Goal: Obtain resource: Download file/media

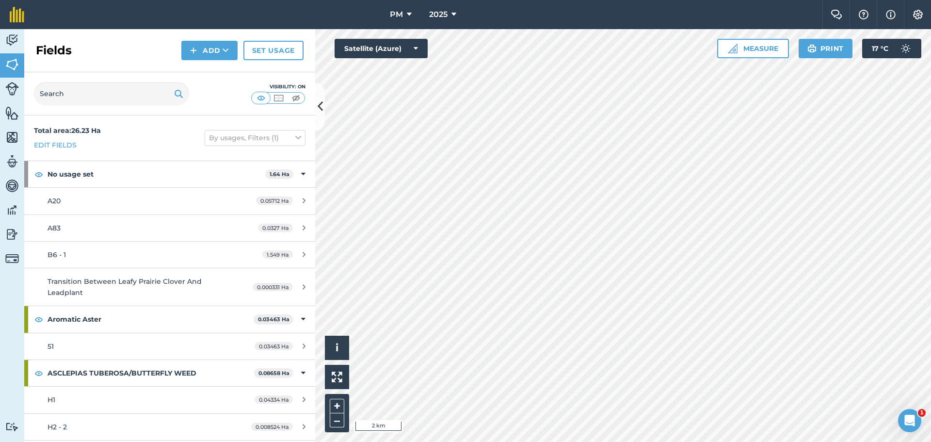
scroll to position [3249, 0]
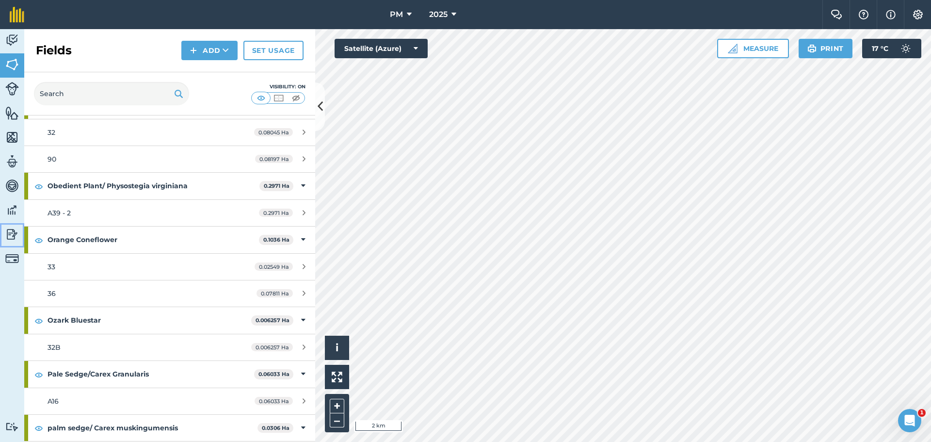
click at [7, 235] on img at bounding box center [12, 234] width 14 height 15
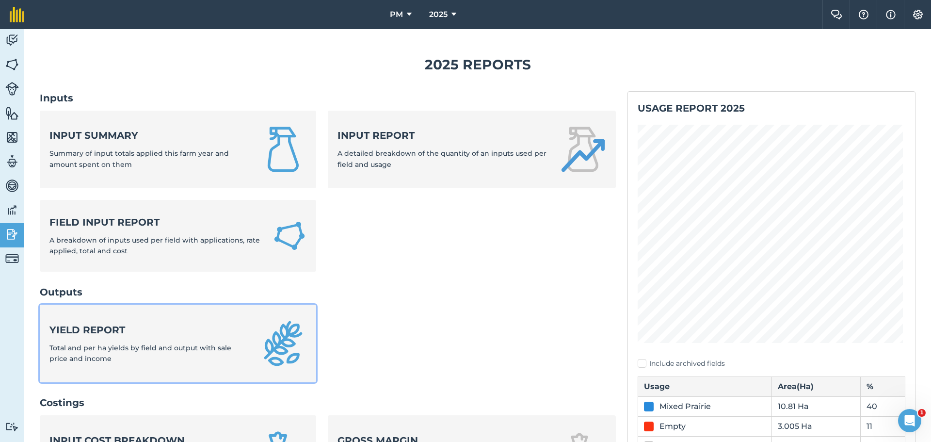
click at [169, 339] on div "Yield report Total and per ha yields by field and output with sale price and in…" at bounding box center [148, 343] width 199 height 41
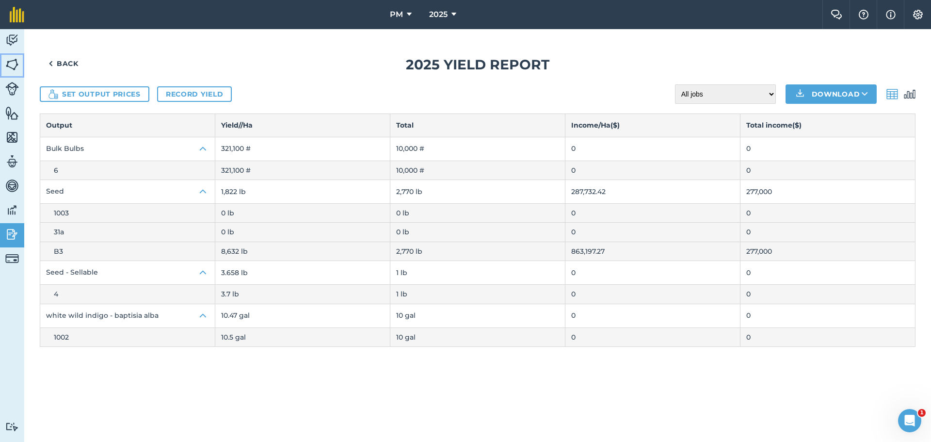
click at [16, 63] on img at bounding box center [12, 64] width 14 height 15
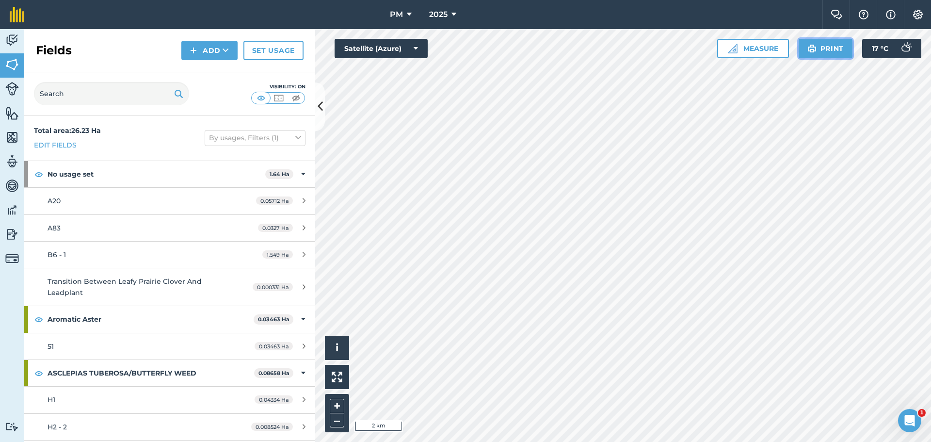
click at [819, 49] on button "Print" at bounding box center [826, 48] width 54 height 19
click at [7, 234] on img at bounding box center [12, 234] width 14 height 15
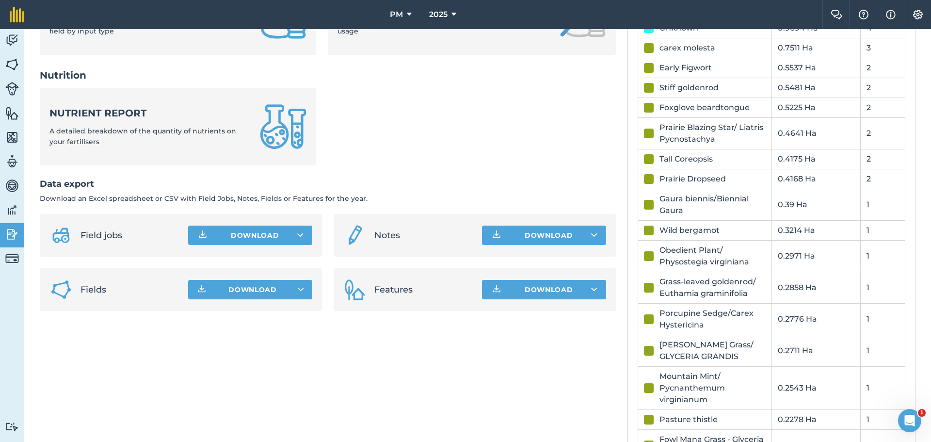
scroll to position [485, 0]
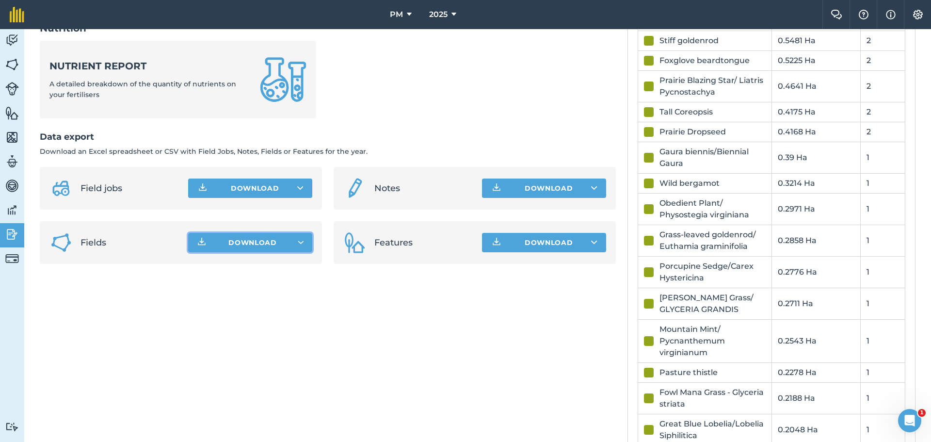
click at [295, 237] on button "Download" at bounding box center [250, 242] width 124 height 19
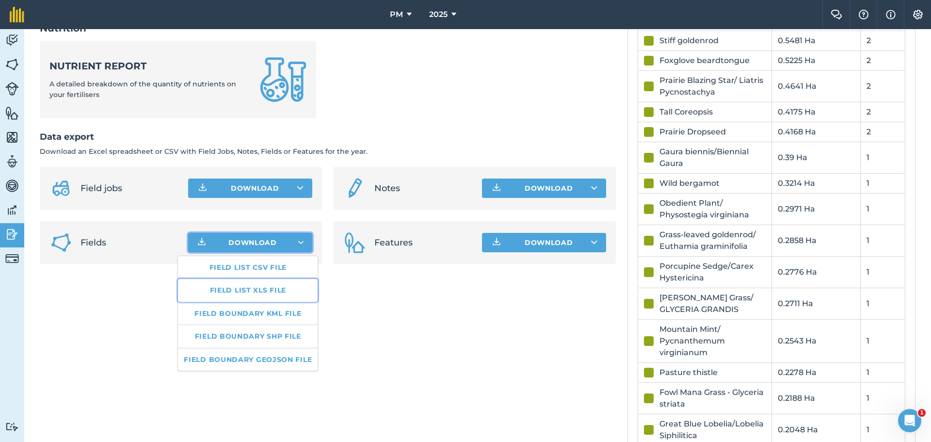
click at [273, 286] on link "Field list XLS file" at bounding box center [248, 290] width 140 height 22
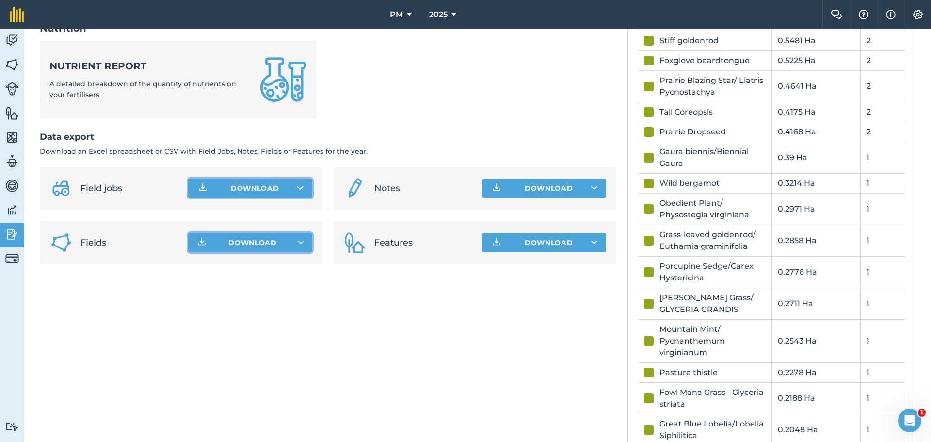
click at [300, 189] on icon at bounding box center [300, 188] width 6 height 10
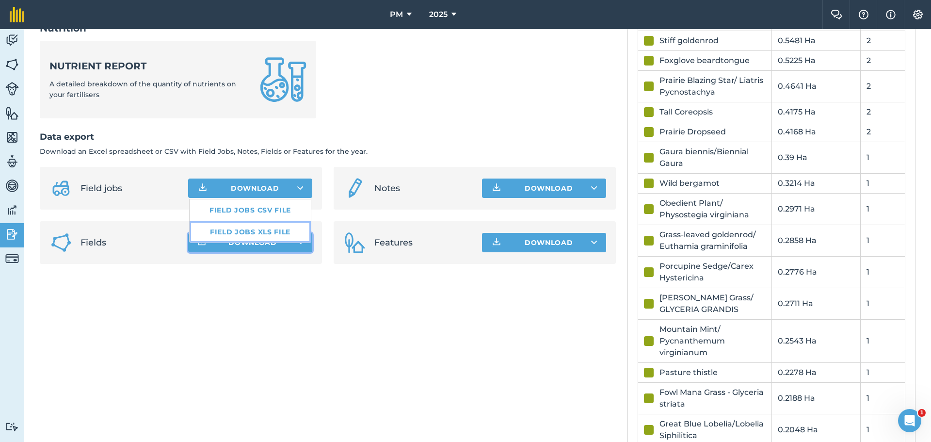
click at [281, 229] on link "Field jobs XLS file" at bounding box center [250, 231] width 121 height 21
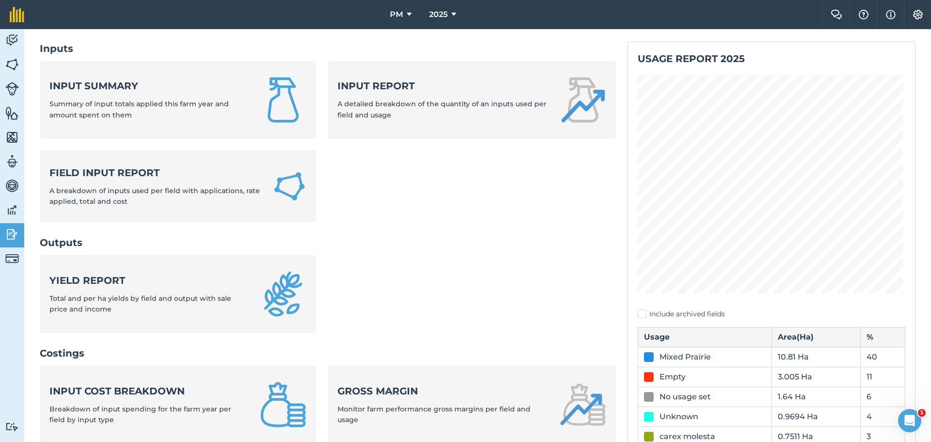
scroll to position [48, 0]
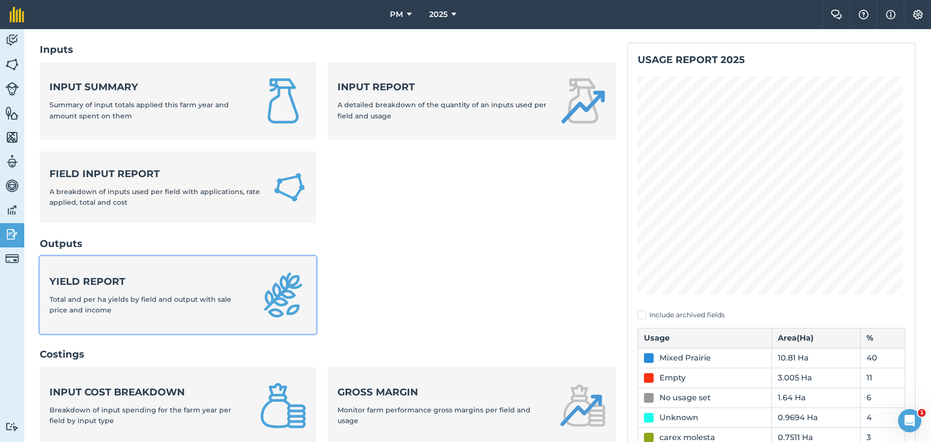
click at [113, 295] on span "Total and per ha yields by field and output with sale price and income" at bounding box center [140, 304] width 182 height 19
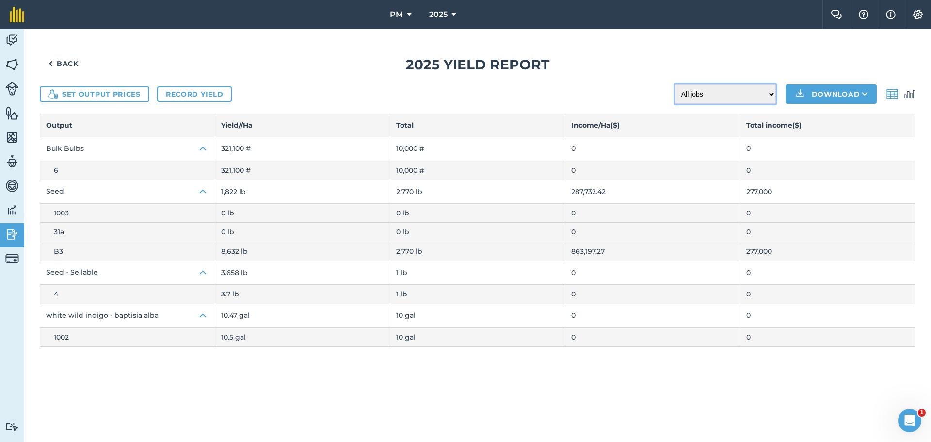
click at [770, 93] on select "All jobs Incomplete jobs Complete jobs" at bounding box center [725, 93] width 101 height 19
